Goal: Information Seeking & Learning: Learn about a topic

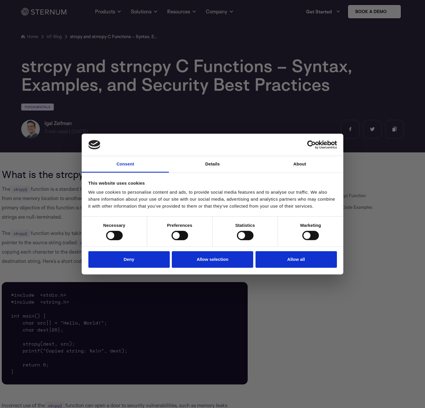
click at [297, 273] on div "Do not sell or share my personal information Deny Allow selection Customize All…" at bounding box center [213, 260] width 262 height 27
click at [297, 268] on button "Allow all" at bounding box center [296, 259] width 81 height 17
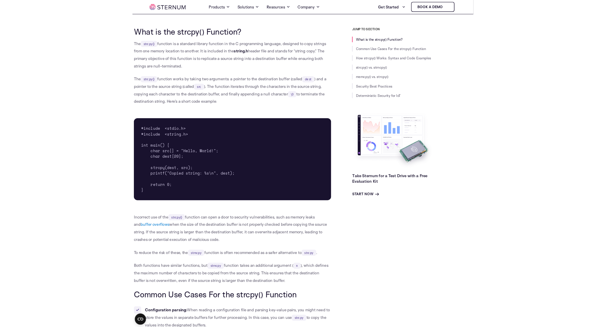
scroll to position [128, 0]
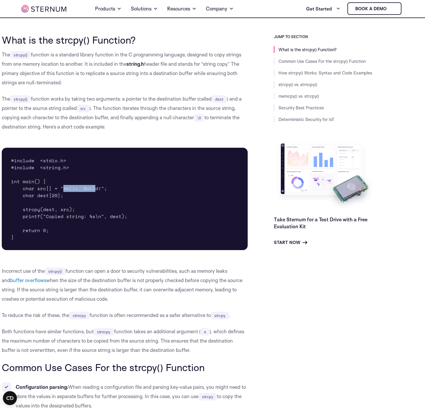
drag, startPoint x: 62, startPoint y: 190, endPoint x: 93, endPoint y: 191, distance: 30.9
click at [93, 191] on pre "#include <stdio.h> #include <string.h> int main() { char src[] = "Hello, World!…" at bounding box center [125, 199] width 246 height 102
click at [173, 288] on p "Incorrect use of the strcpy() function can open a door to security vulnerabilit…" at bounding box center [125, 285] width 246 height 37
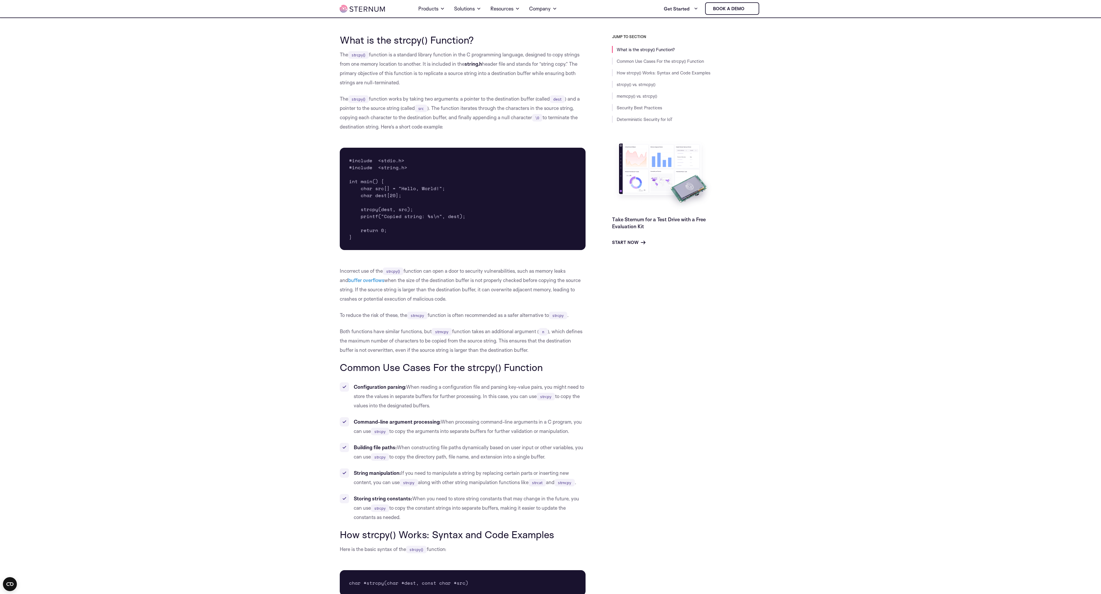
click at [425, 353] on p "Both functions have similar functions, but strncpy function takes an additional…" at bounding box center [463, 341] width 246 height 28
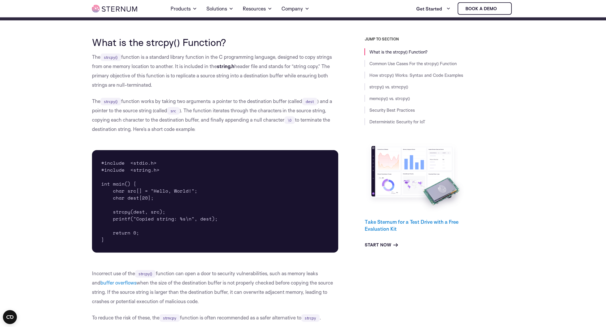
scroll to position [96, 0]
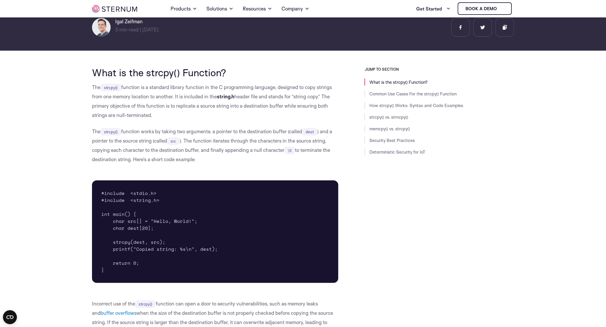
drag, startPoint x: 87, startPoint y: 131, endPoint x: 198, endPoint y: 162, distance: 115.5
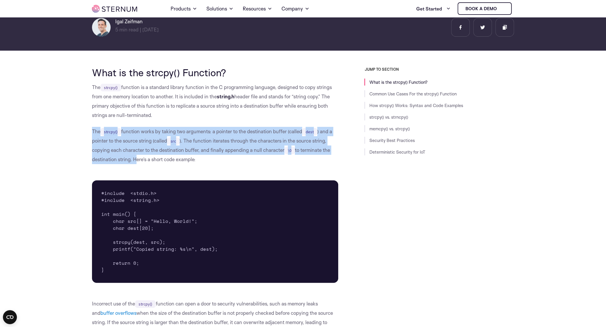
drag, startPoint x: 133, startPoint y: 159, endPoint x: 89, endPoint y: 128, distance: 54.3
drag, startPoint x: 97, startPoint y: 132, endPoint x: 248, endPoint y: 170, distance: 156.7
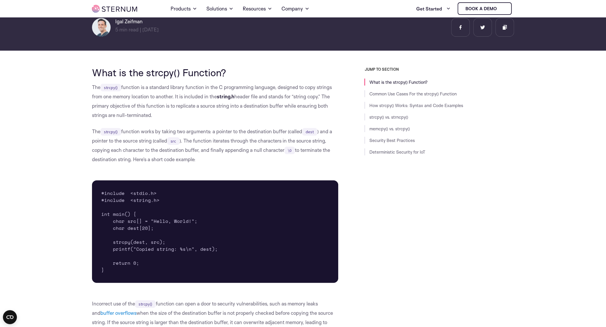
click at [211, 158] on p "The strcpy() function works by taking two arguments: a pointer to the destinati…" at bounding box center [215, 145] width 246 height 37
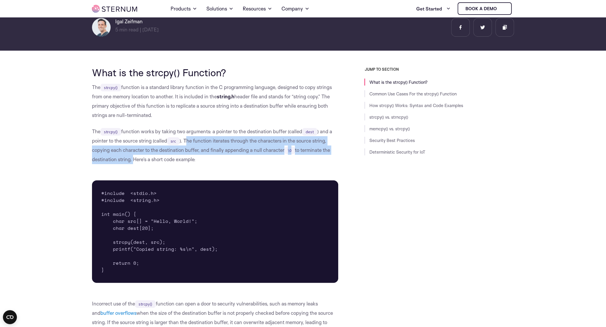
drag, startPoint x: 187, startPoint y: 142, endPoint x: 132, endPoint y: 164, distance: 58.5
click at [132, 164] on p "The strcpy() function works by taking two arguments: a pointer to the destinati…" at bounding box center [215, 145] width 246 height 37
copy p "he function iterates through the characters in the source string, copying each …"
click at [256, 154] on p "The strcpy() function works by taking two arguments: a pointer to the destinati…" at bounding box center [215, 145] width 246 height 37
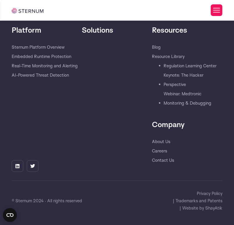
scroll to position [3297, 0]
